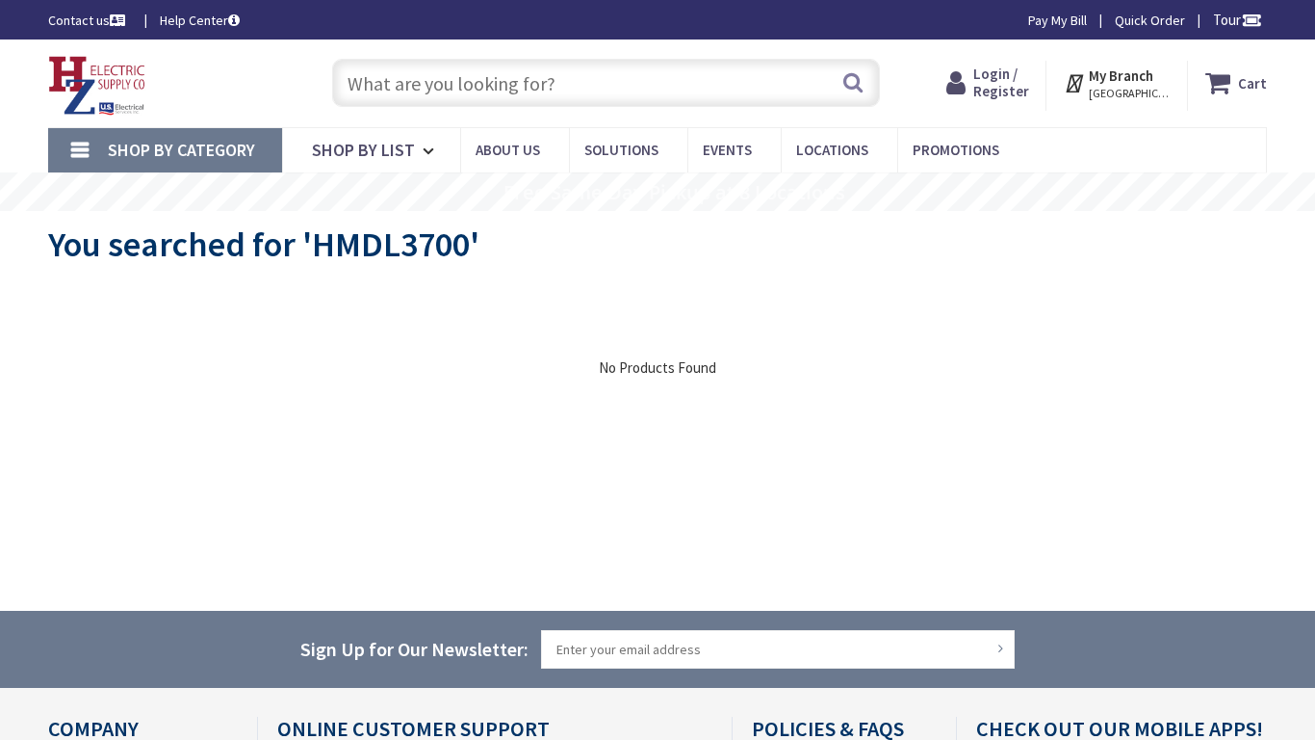
type input "RCTA8473, [STREET_ADDRESS][PERSON_NAME]"
